Goal: Task Accomplishment & Management: Use online tool/utility

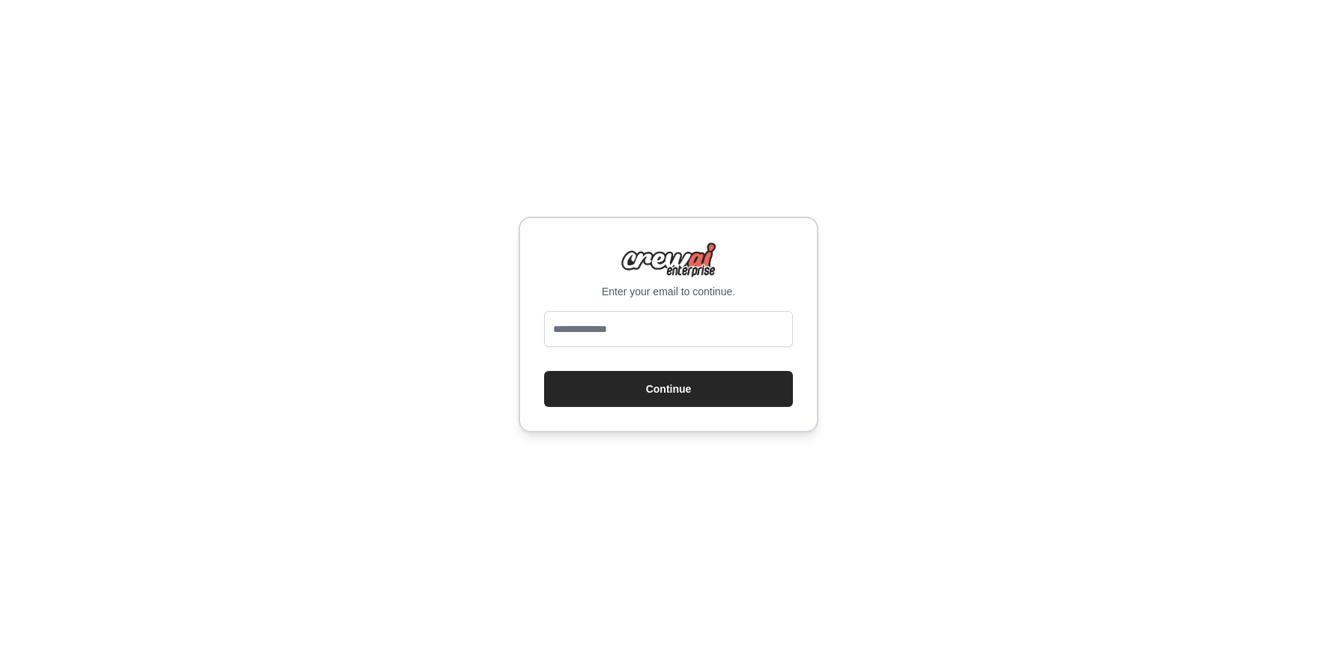
type input "**********"
click at [544, 371] on button "Continue" at bounding box center [668, 389] width 249 height 36
click at [698, 393] on button "Continue" at bounding box center [668, 389] width 249 height 36
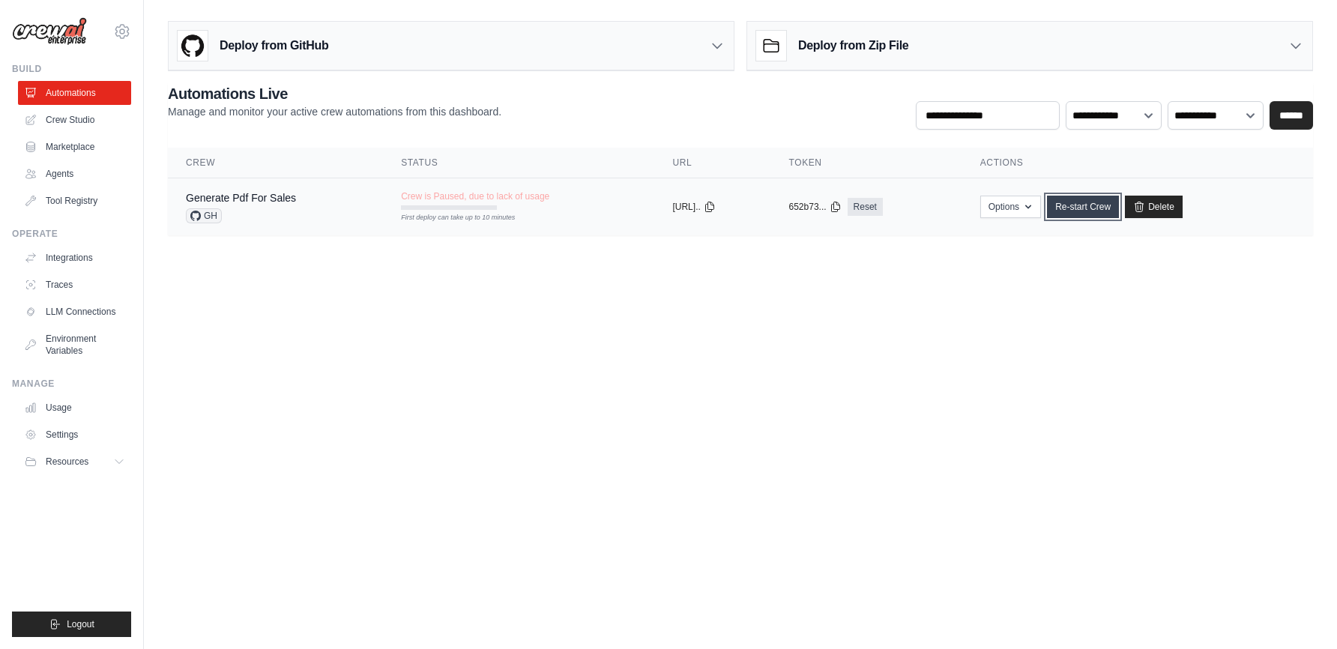
click at [1104, 212] on link "Re-start Crew" at bounding box center [1083, 207] width 72 height 22
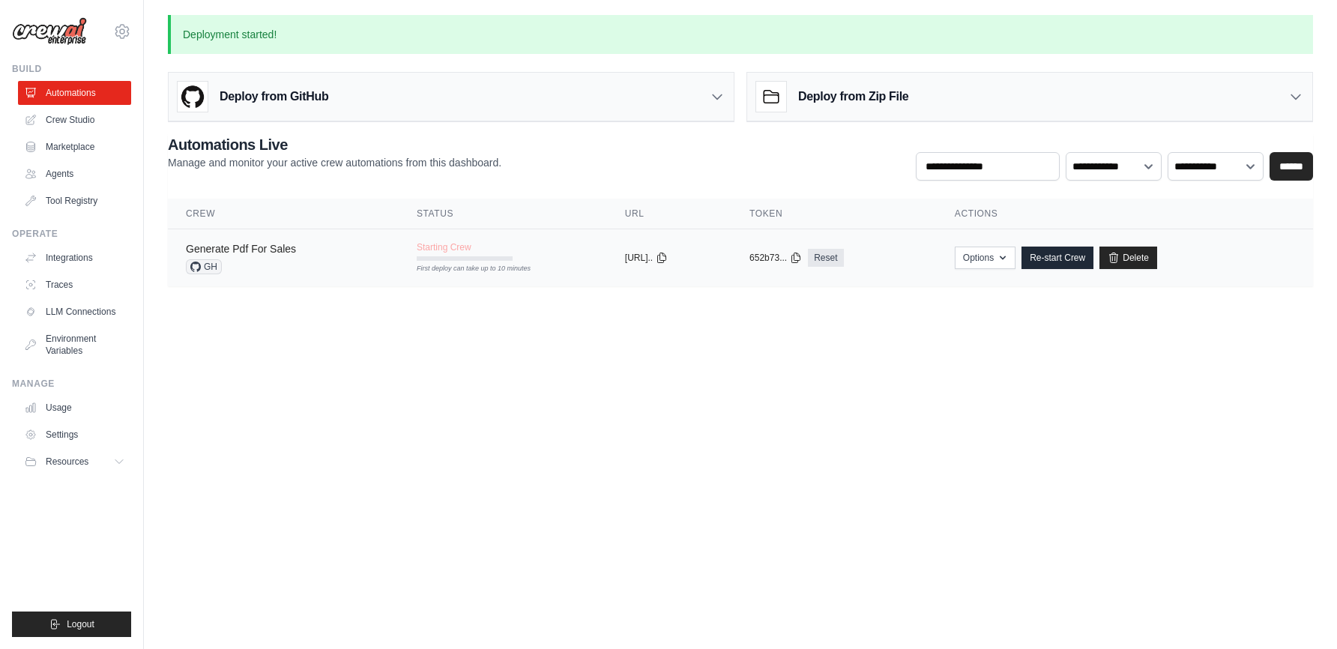
click at [226, 248] on link "Generate Pdf For Sales" at bounding box center [241, 249] width 110 height 12
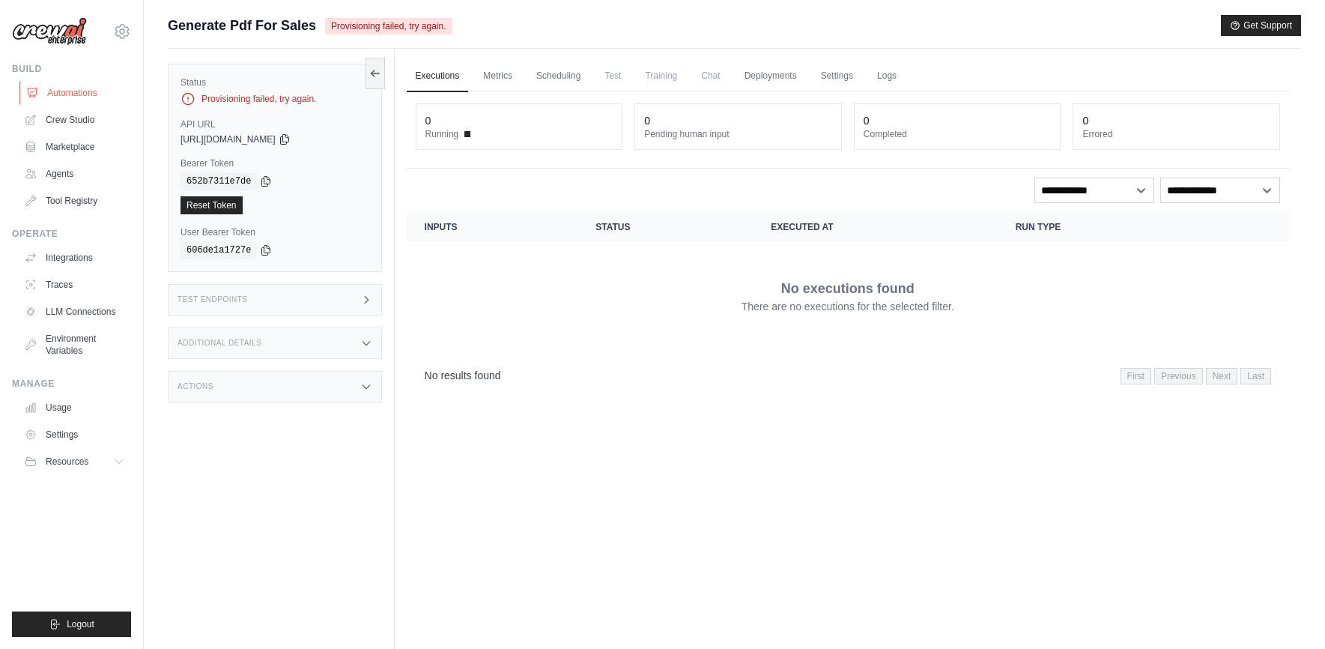
click at [116, 95] on link "Automations" at bounding box center [75, 93] width 113 height 24
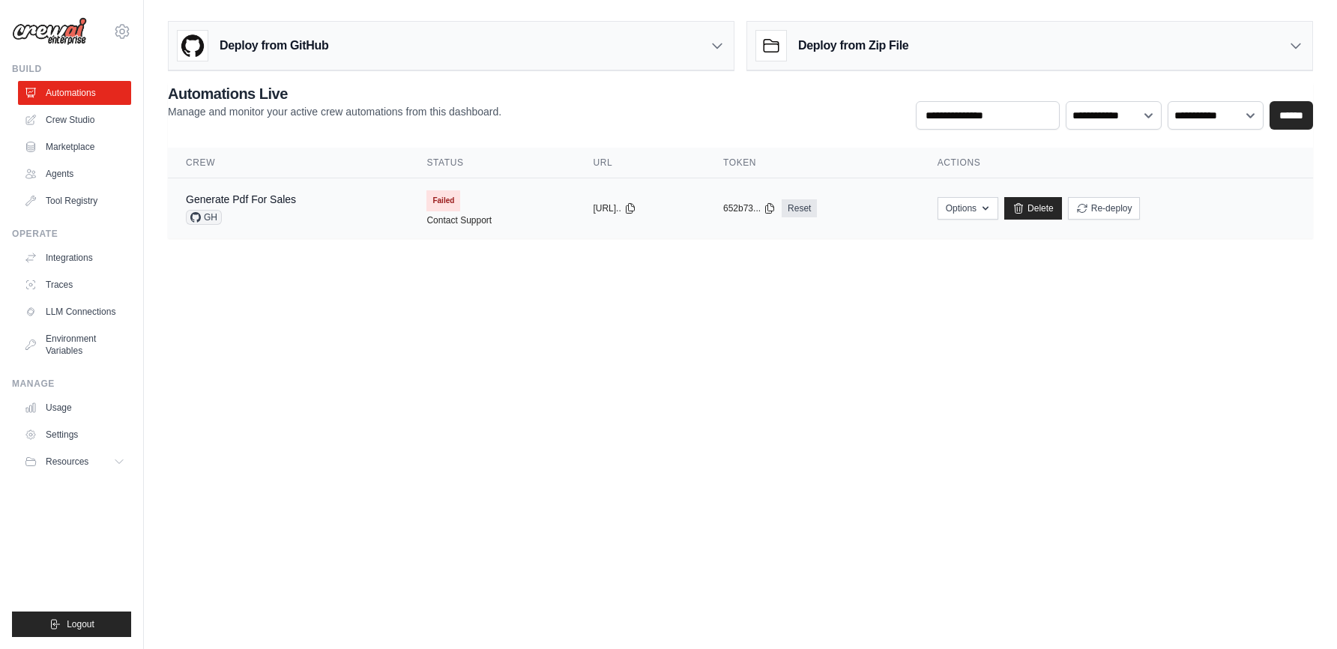
click at [437, 193] on span "Failed" at bounding box center [443, 200] width 34 height 21
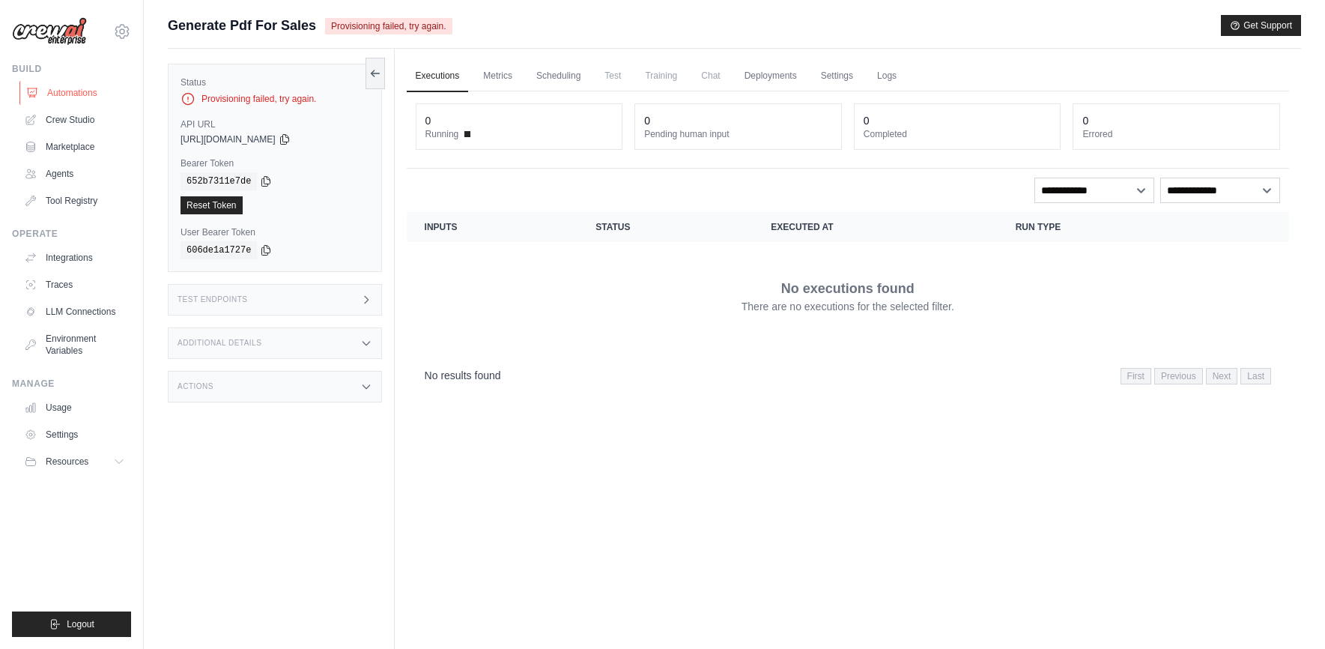
click at [58, 98] on link "Automations" at bounding box center [75, 93] width 113 height 24
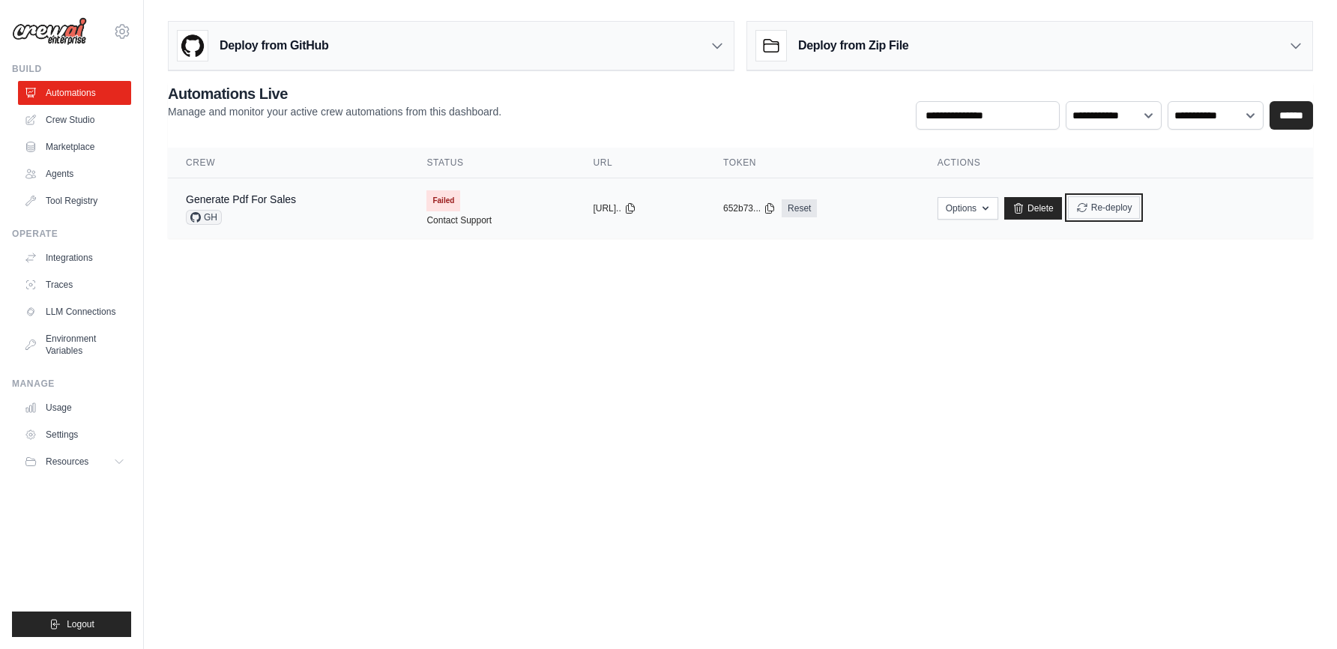
click at [1107, 214] on button "Re-deploy" at bounding box center [1104, 207] width 73 height 22
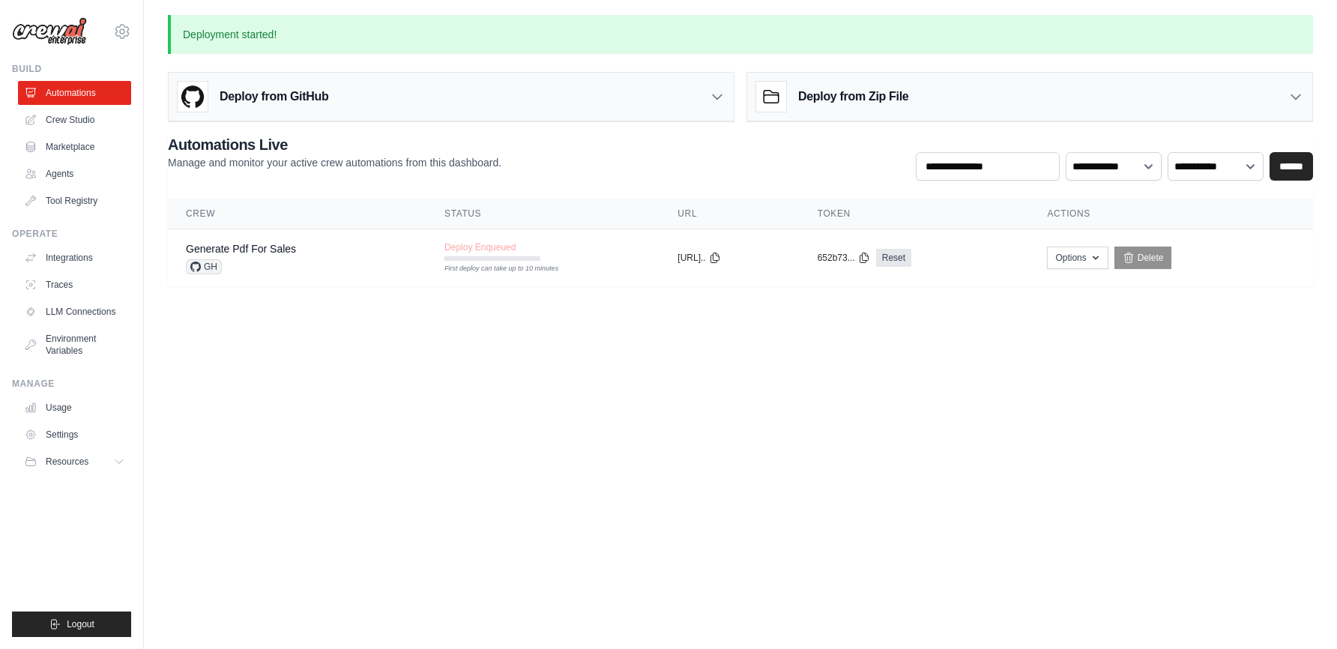
click at [1291, 107] on div "Deploy from Zip File" at bounding box center [1029, 97] width 565 height 49
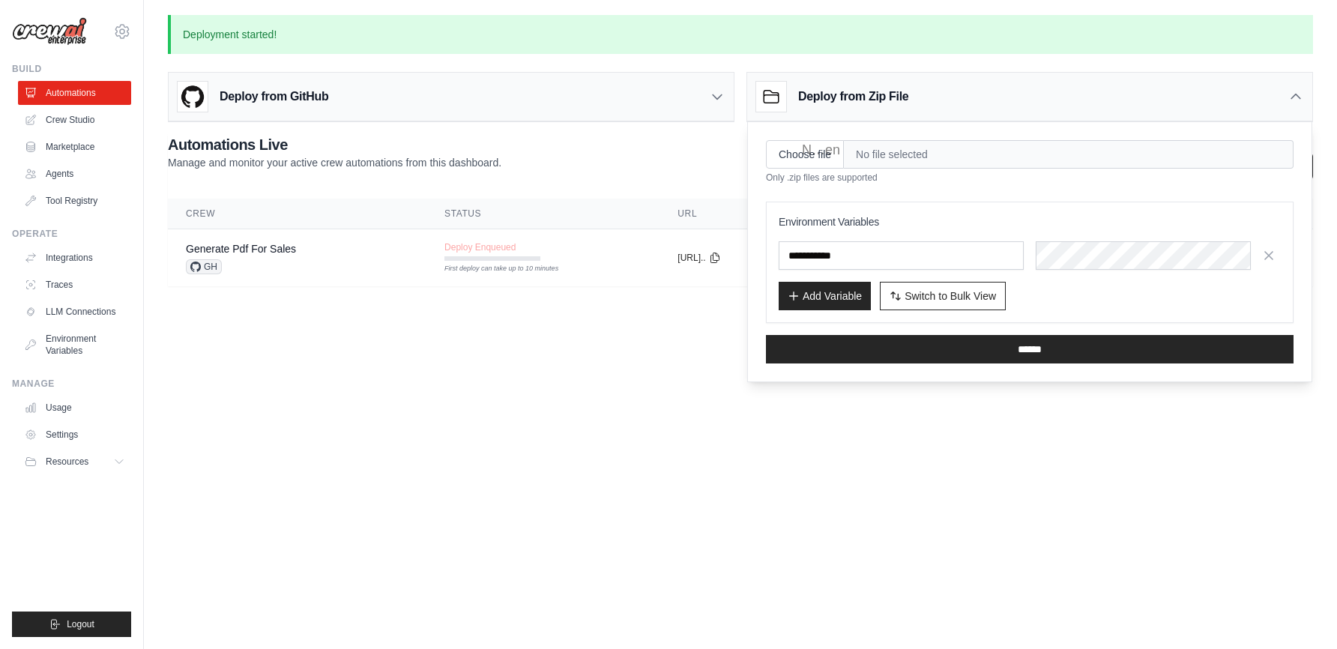
click at [700, 110] on div "Deploy from GitHub" at bounding box center [451, 97] width 565 height 49
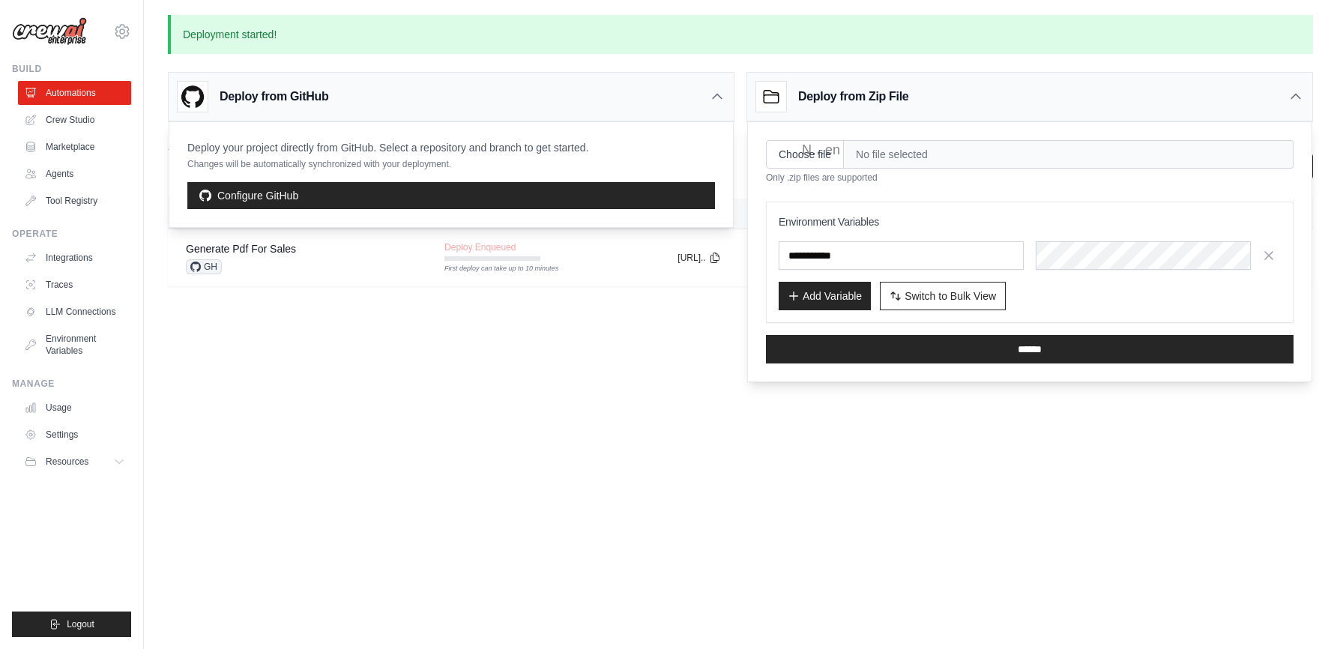
click at [700, 111] on div "Deploy from GitHub" at bounding box center [451, 97] width 565 height 49
